Goal: Check status: Check status

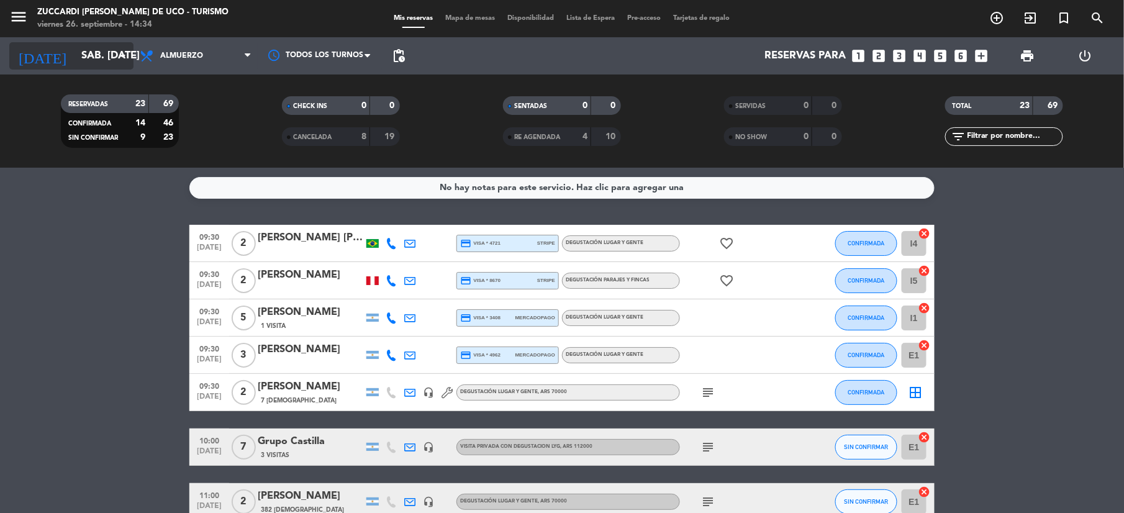
scroll to position [699, 0]
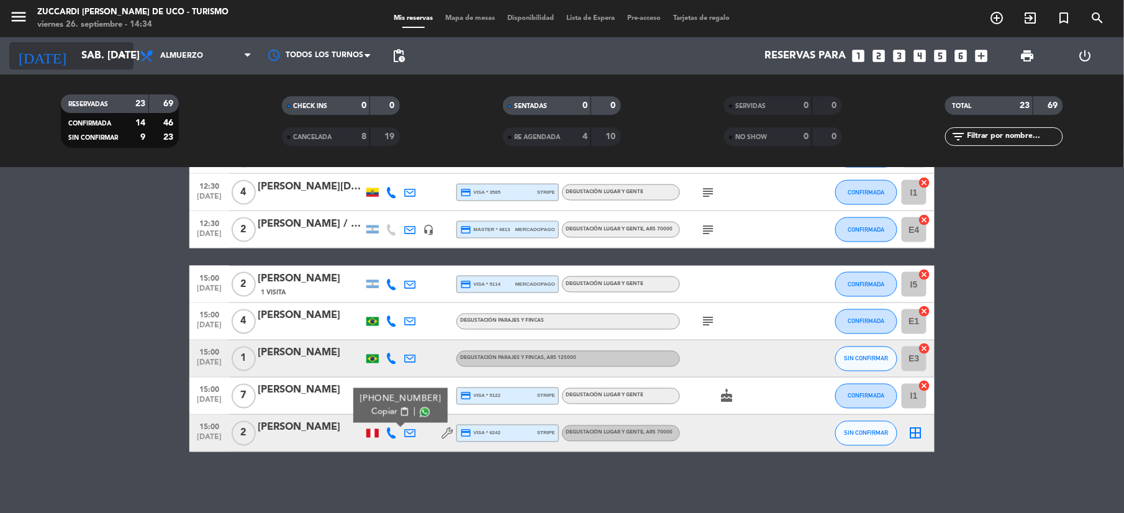
click at [92, 50] on input "sáb. [DATE]" at bounding box center [141, 56] width 133 height 24
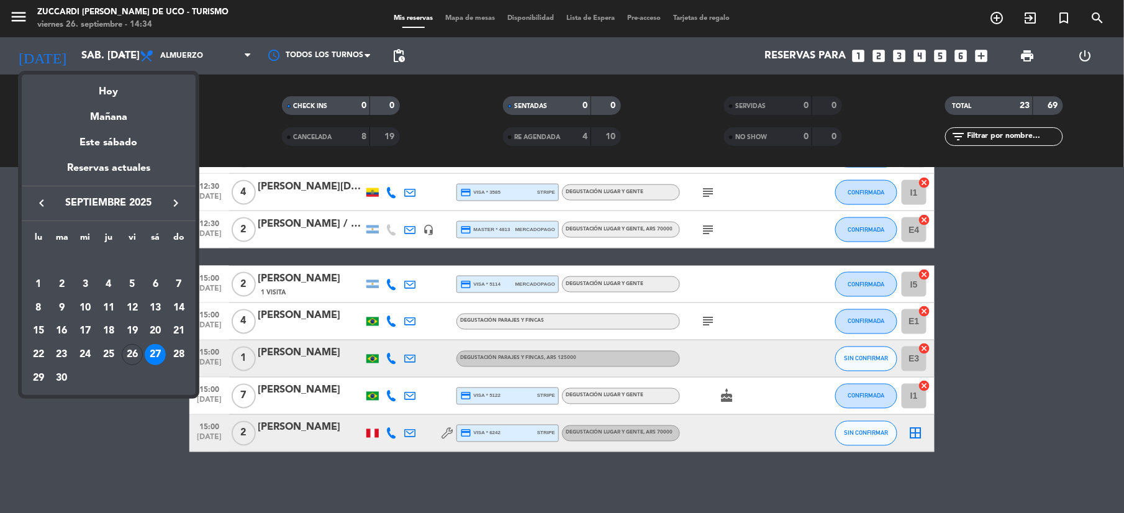
click at [174, 211] on button "keyboard_arrow_right" at bounding box center [176, 203] width 22 height 16
click at [155, 309] on div "11" at bounding box center [155, 307] width 21 height 21
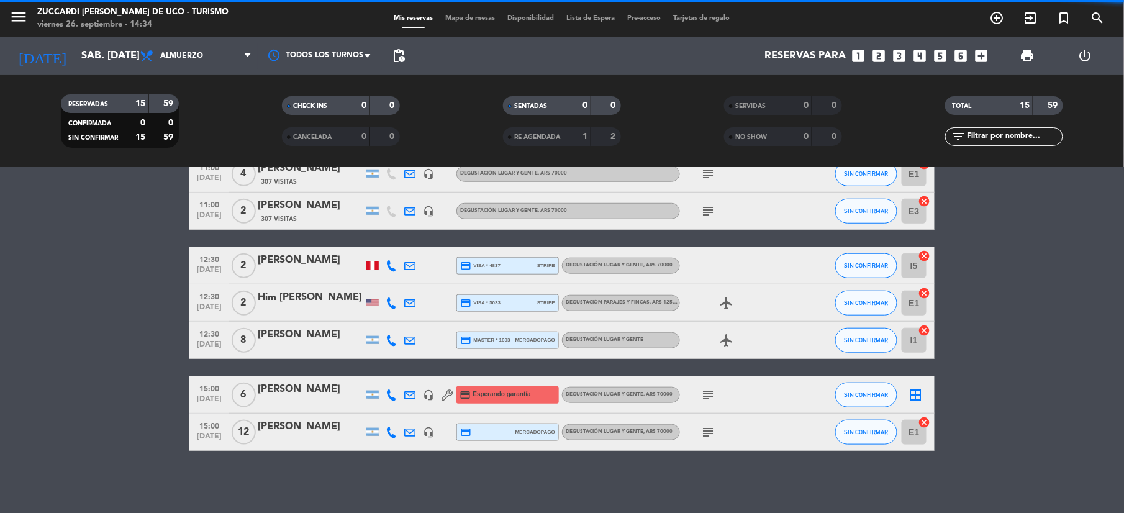
scroll to position [384, 0]
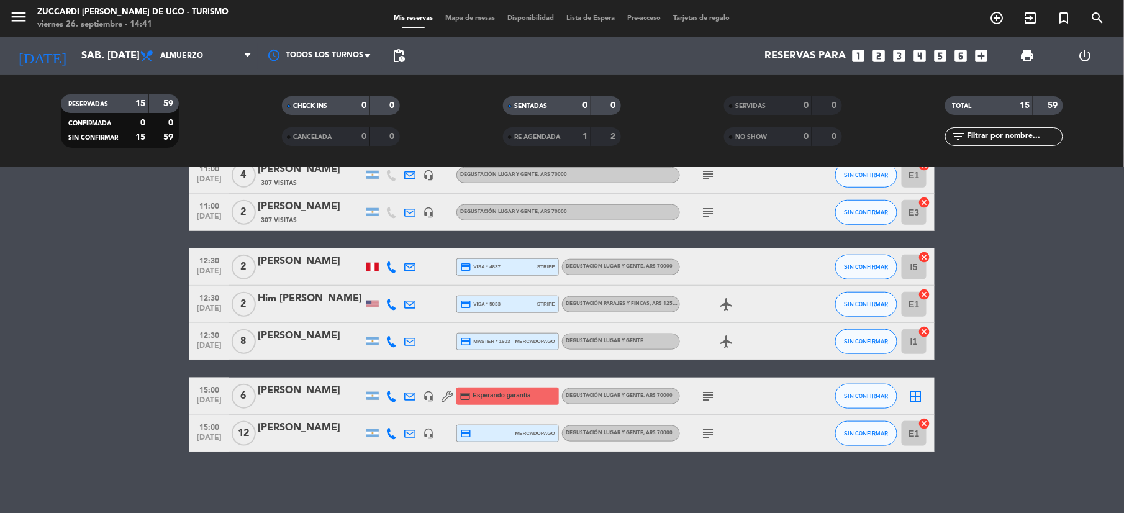
click at [79, 70] on div "[DATE] sáb. [DATE] arrow_drop_down" at bounding box center [71, 55] width 124 height 37
click at [85, 51] on input "sáb. [DATE]" at bounding box center [141, 56] width 133 height 24
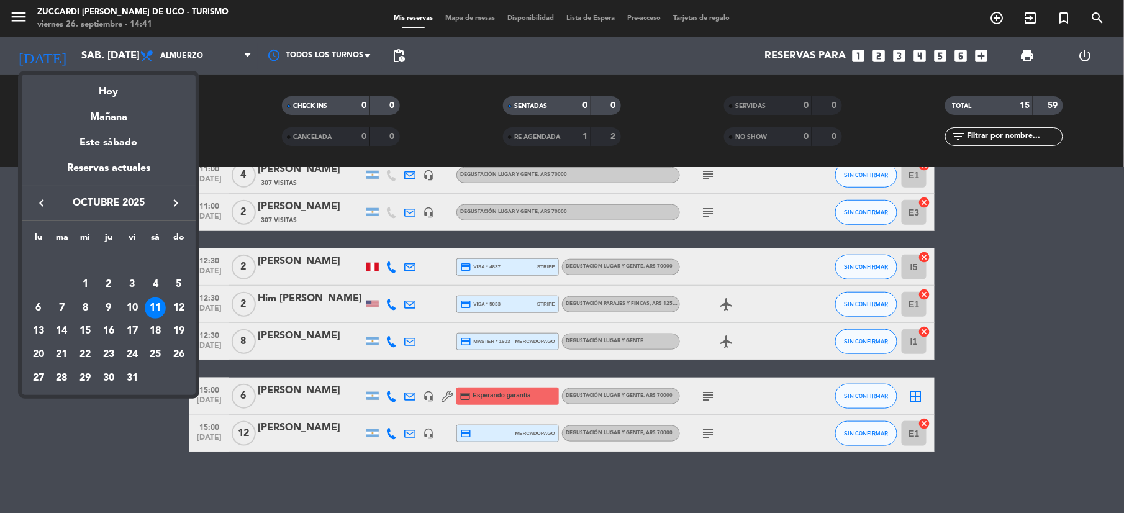
click at [35, 205] on button "keyboard_arrow_left" at bounding box center [41, 203] width 22 height 16
click at [38, 379] on div "29" at bounding box center [38, 378] width 21 height 21
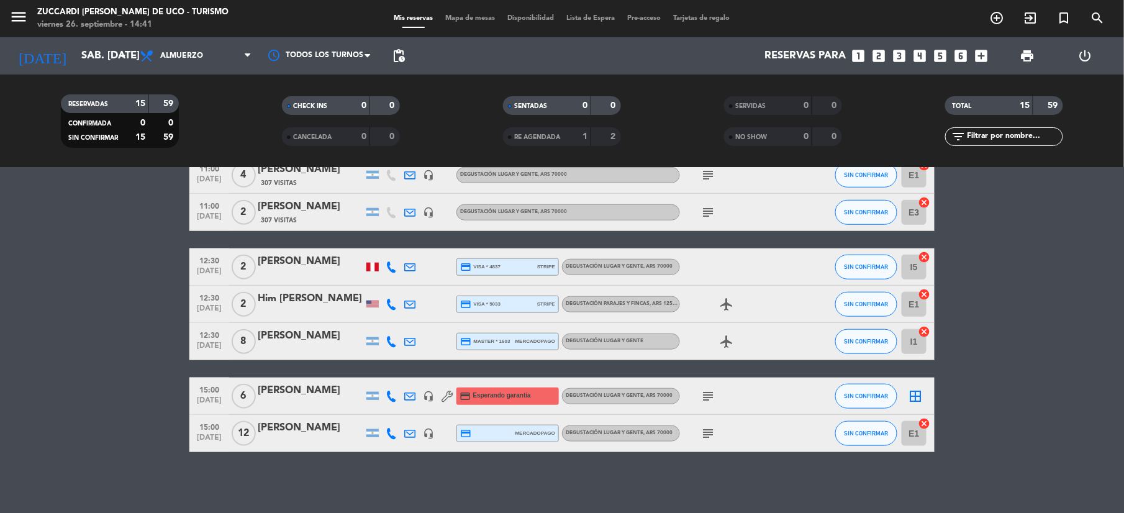
type input "lun. [DATE]"
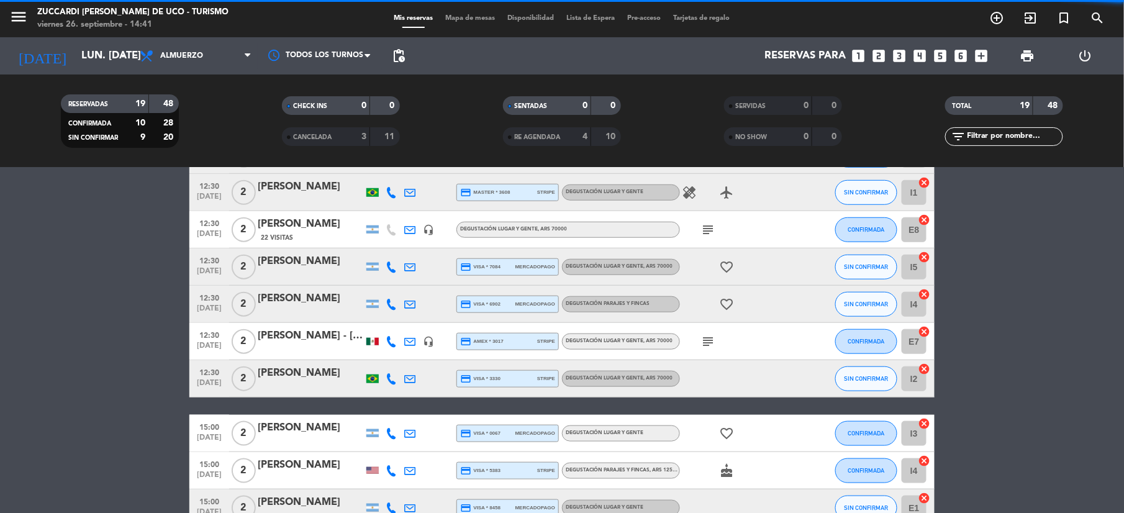
scroll to position [533, 0]
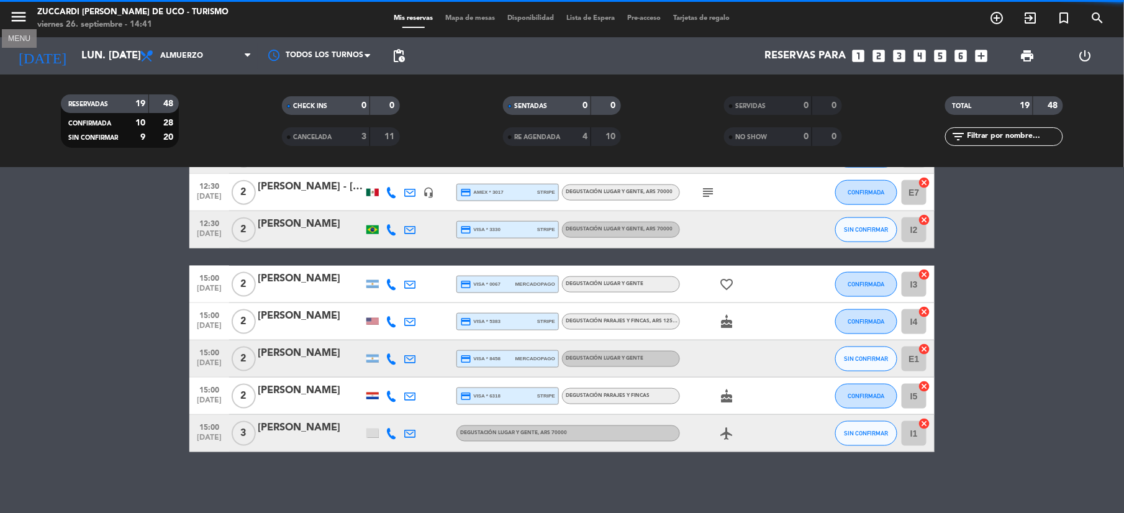
click at [20, 20] on icon "menu" at bounding box center [18, 16] width 19 height 19
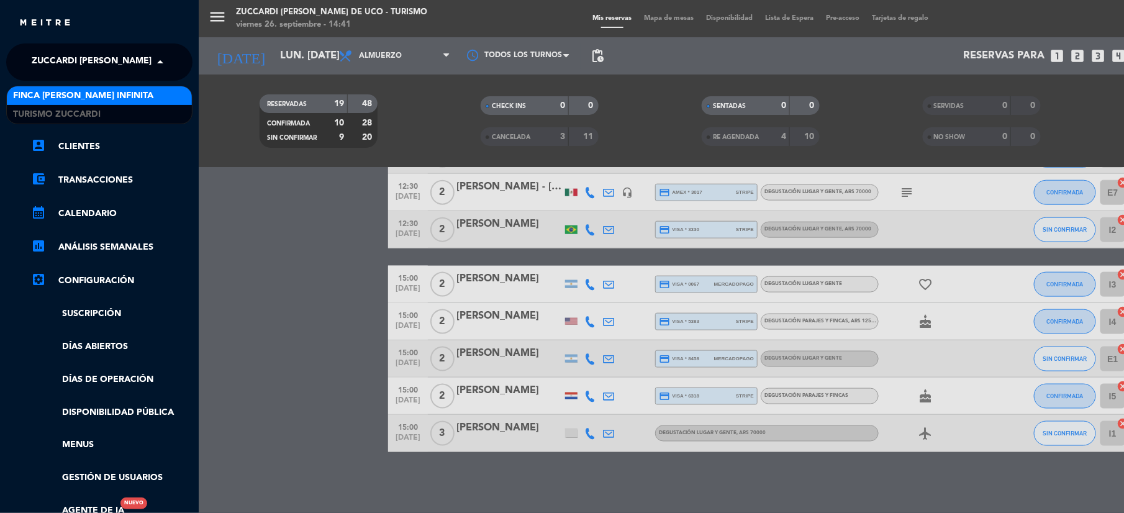
click at [115, 60] on span "Zuccardi [PERSON_NAME] de Uco - Turismo" at bounding box center [134, 62] width 204 height 26
click at [68, 97] on span "Finca [PERSON_NAME] Infinita" at bounding box center [83, 96] width 140 height 14
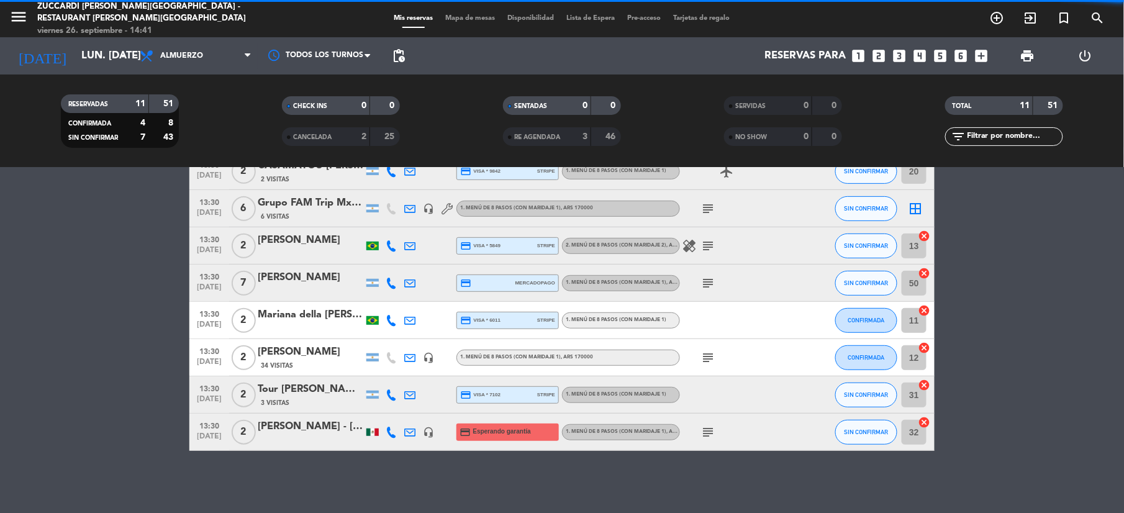
scroll to position [200, 0]
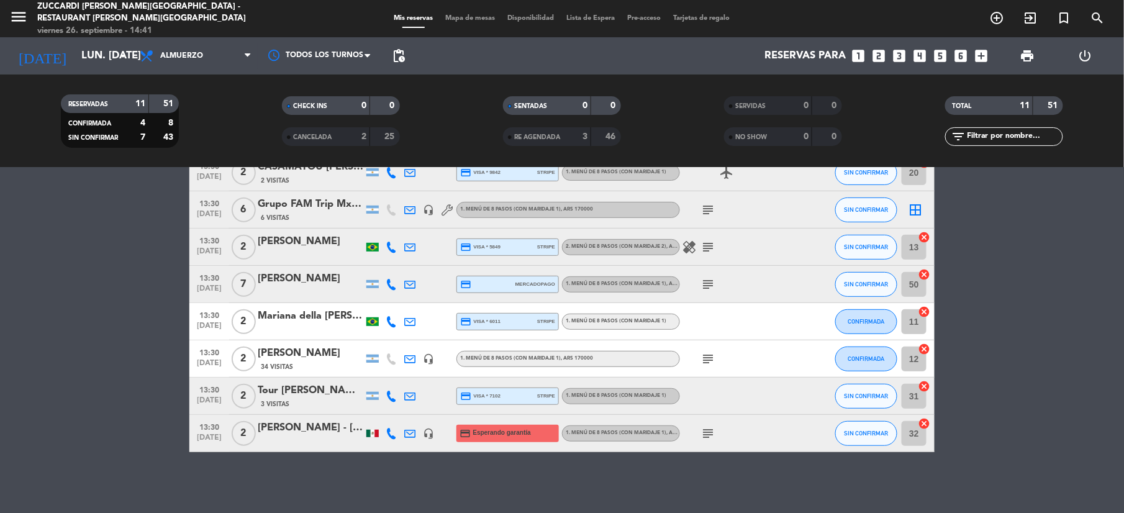
click at [706, 281] on icon "subject" at bounding box center [707, 284] width 15 height 15
